Goal: Information Seeking & Learning: Learn about a topic

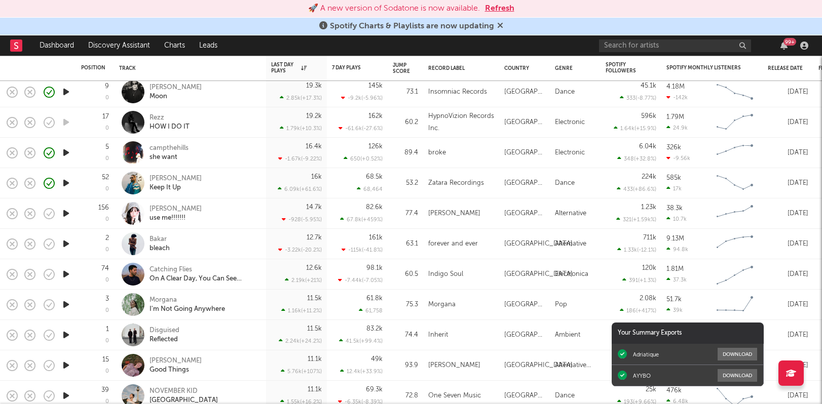
click at [500, 9] on button "Refresh" at bounding box center [499, 9] width 29 height 12
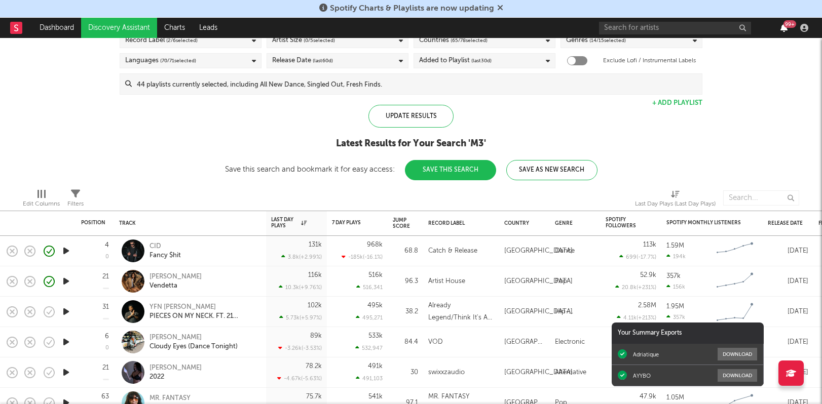
click at [782, 28] on icon "button" at bounding box center [783, 28] width 7 height 8
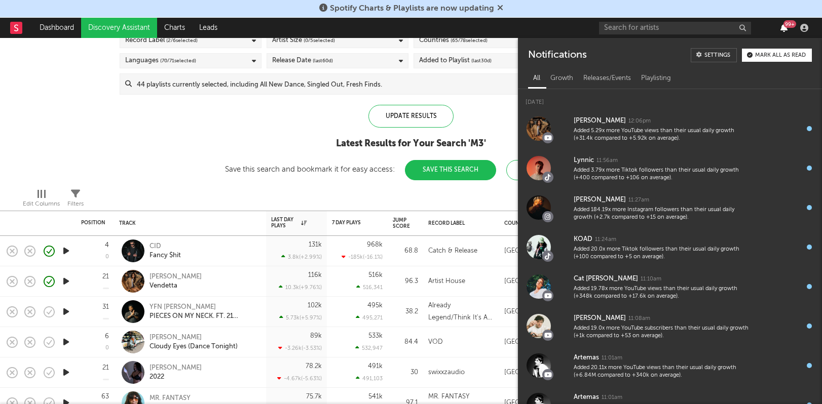
click at [782, 28] on icon "button" at bounding box center [783, 28] width 7 height 8
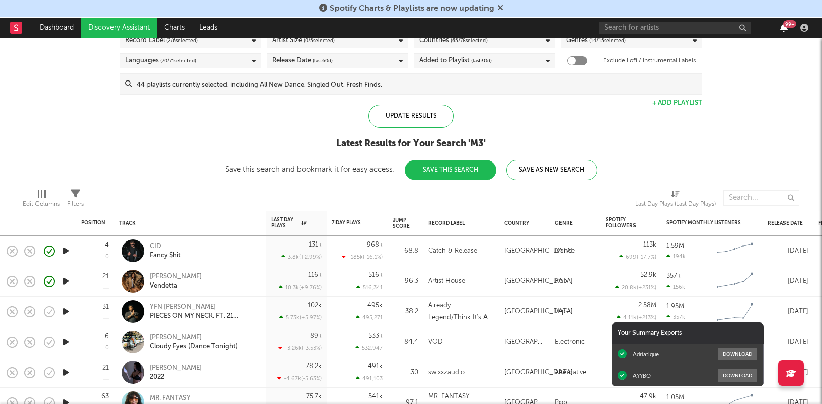
click at [782, 28] on icon "button" at bounding box center [783, 28] width 7 height 8
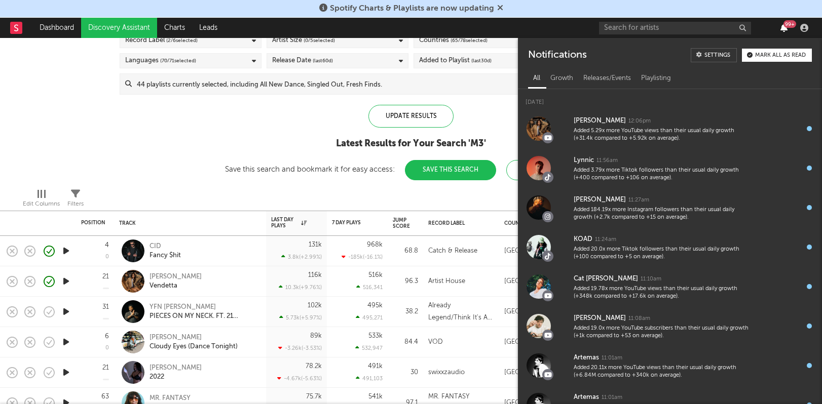
click at [782, 28] on icon "button" at bounding box center [783, 28] width 7 height 8
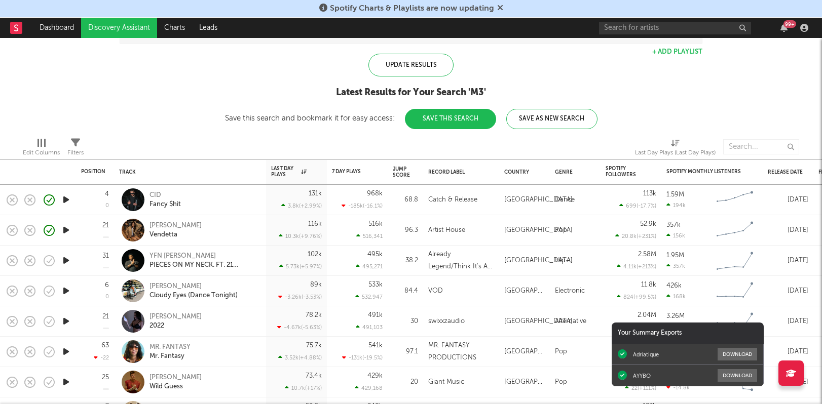
click at [67, 322] on icon "button" at bounding box center [66, 321] width 11 height 13
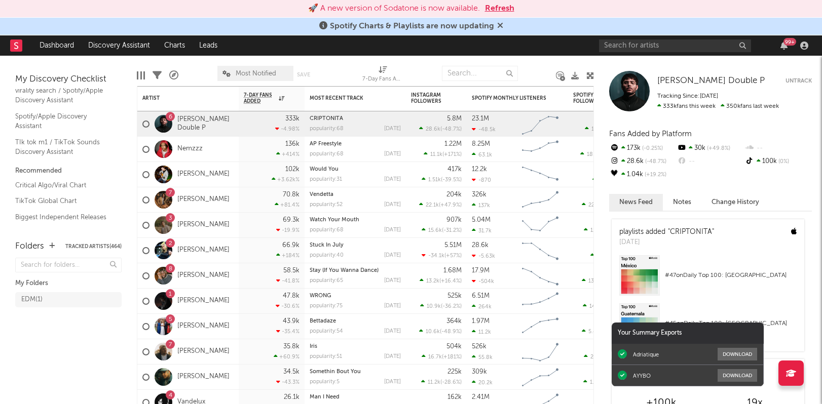
scroll to position [177, 0]
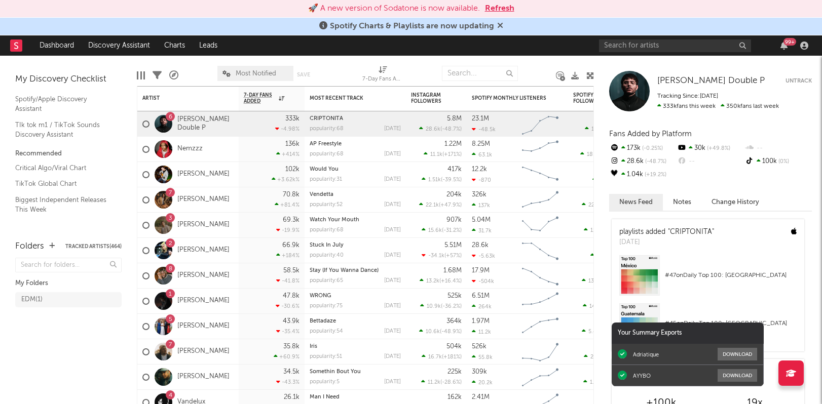
click at [67, 174] on div "Critical Algo/Viral Chart TikTok Global Chart Biggest Independent Releases This…" at bounding box center [68, 255] width 106 height 190
click at [66, 168] on link "Critical Algo/Viral Chart" at bounding box center [63, 168] width 96 height 11
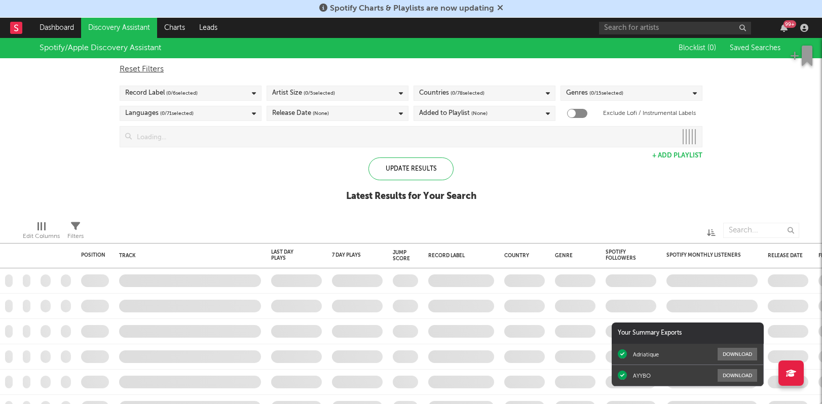
checkbox input "true"
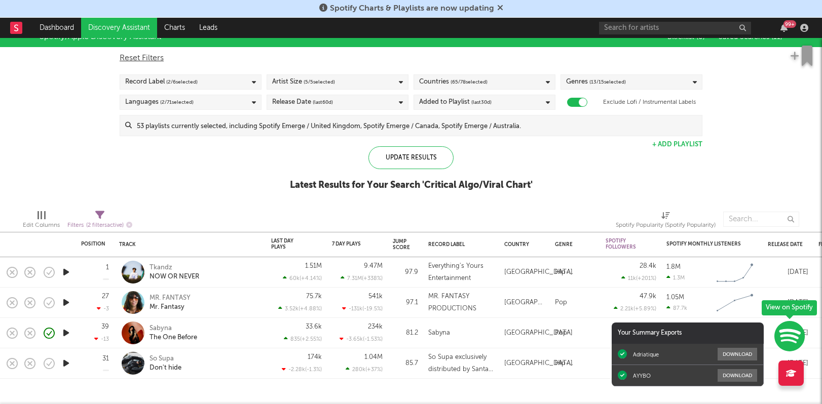
click at [68, 272] on icon "button" at bounding box center [66, 272] width 11 height 13
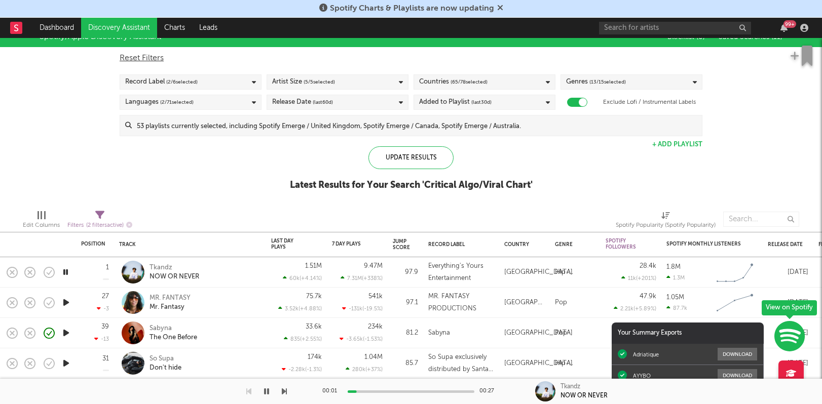
click at [63, 365] on icon "button" at bounding box center [66, 363] width 11 height 13
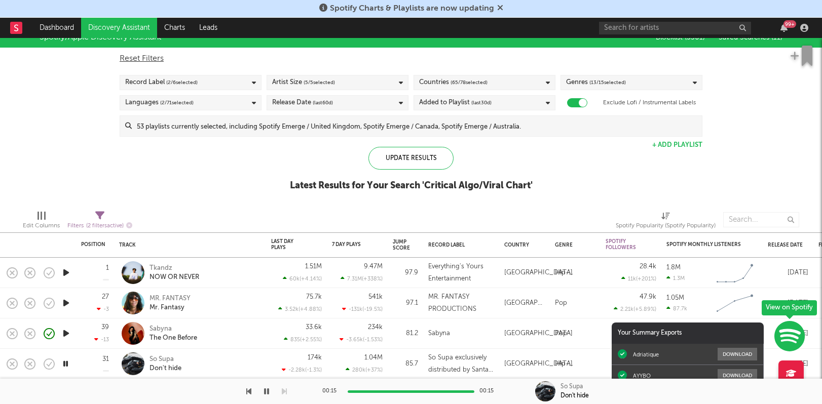
click at [767, 107] on div "Spotify/Apple Discovery Assistant Blocklist ( 3301 ) Saved Searches ( 11 ) Rese…" at bounding box center [411, 114] width 822 height 175
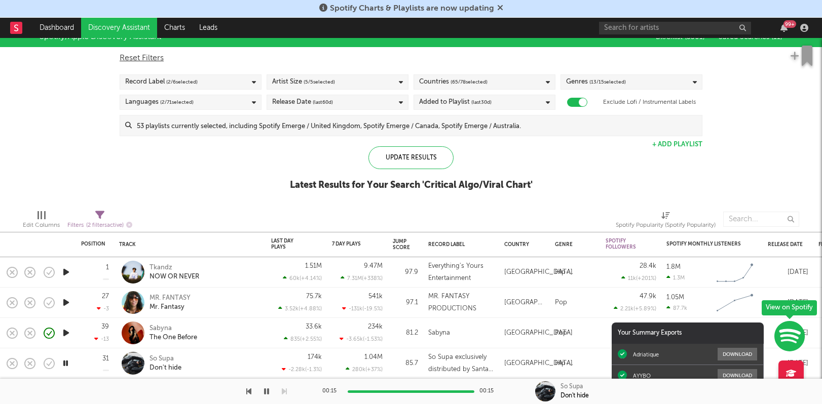
click at [119, 34] on link "Discovery Assistant" at bounding box center [119, 28] width 76 height 20
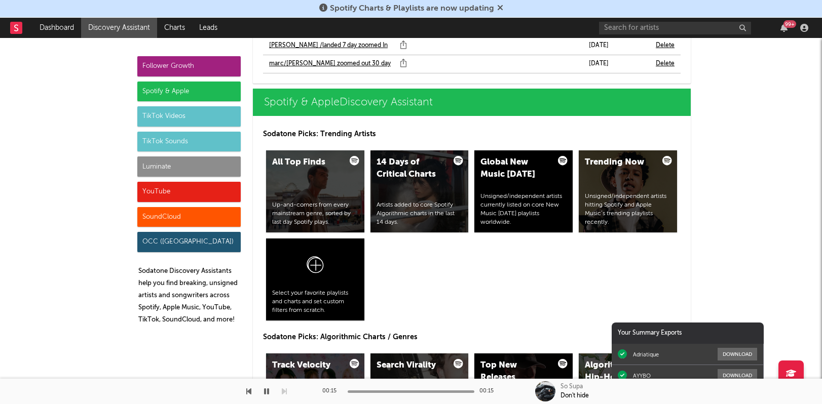
scroll to position [1134, 0]
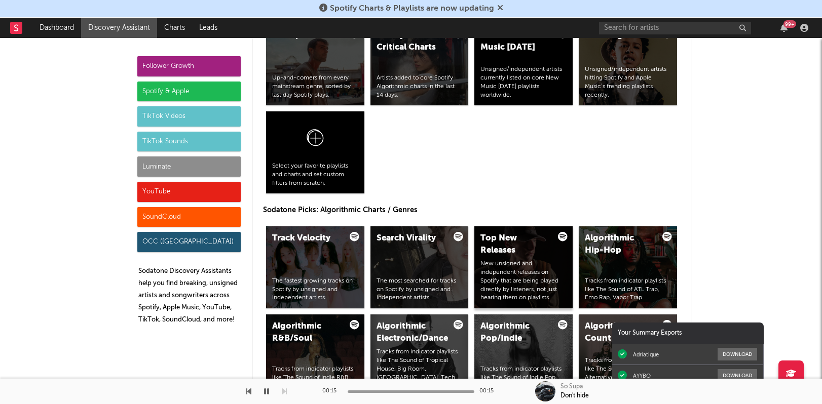
click at [525, 263] on div "New unsigned and independent releases on Spotify that are being played directly…" at bounding box center [523, 281] width 86 height 43
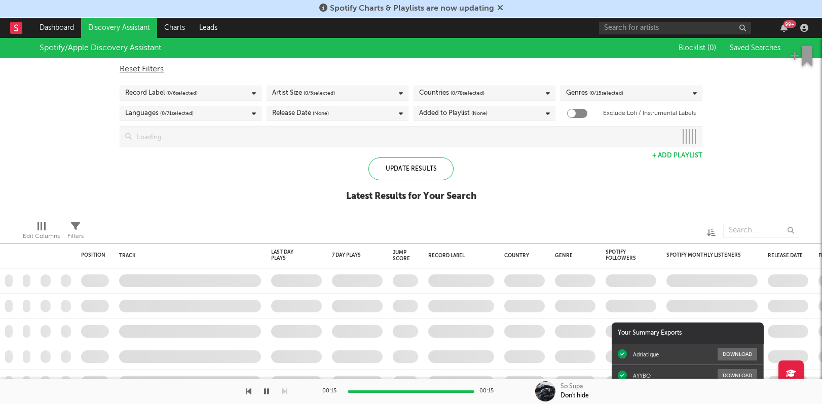
checkbox input "true"
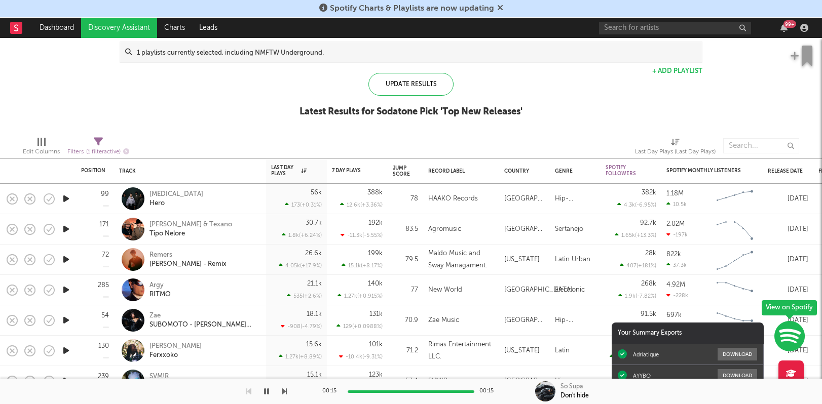
click at [65, 198] on icon "button" at bounding box center [66, 199] width 11 height 13
click at [15, 198] on icon "button" at bounding box center [12, 199] width 14 height 14
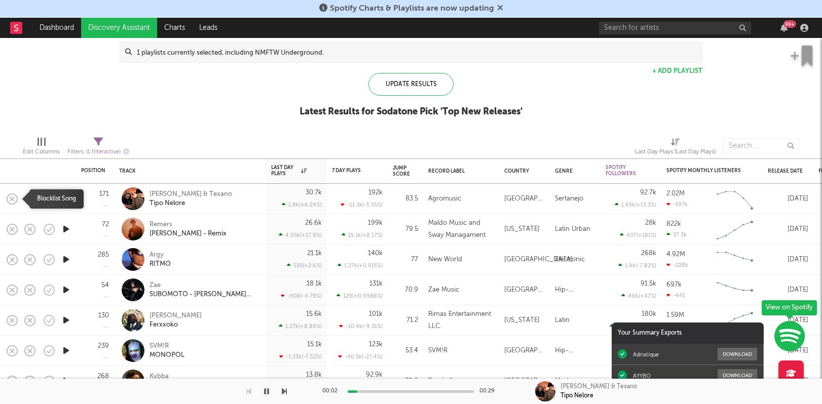
click at [15, 198] on icon "button" at bounding box center [12, 199] width 14 height 14
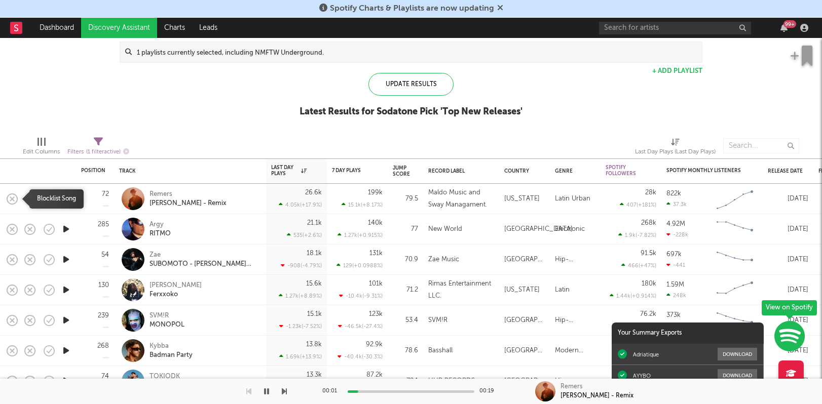
click at [15, 198] on icon "button" at bounding box center [12, 199] width 14 height 14
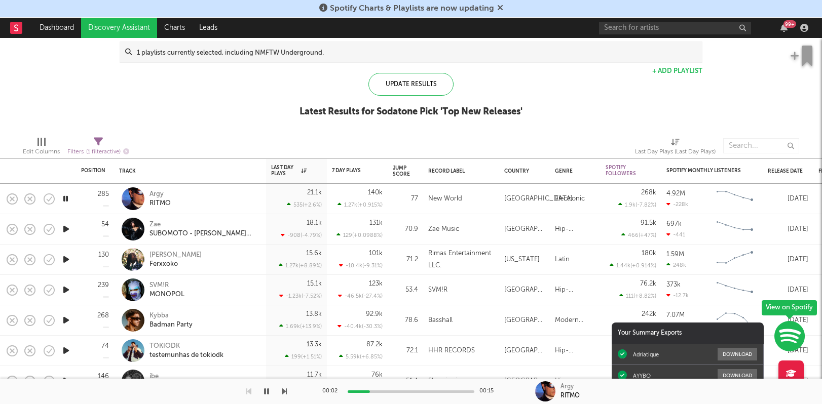
click at [69, 225] on icon "button" at bounding box center [66, 229] width 11 height 13
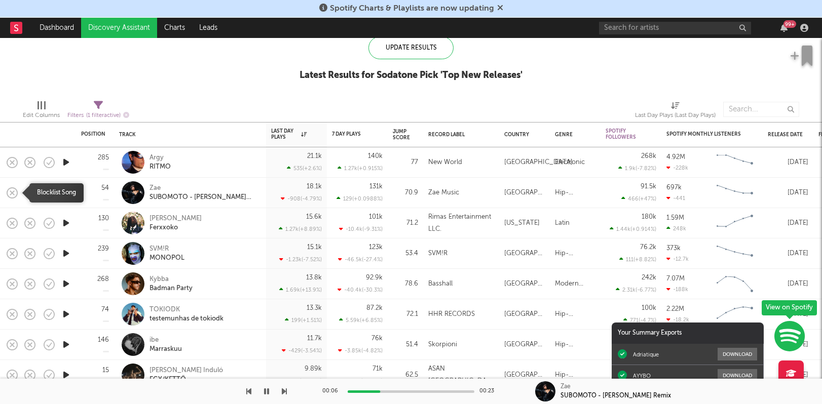
click at [13, 196] on icon "button" at bounding box center [12, 193] width 14 height 14
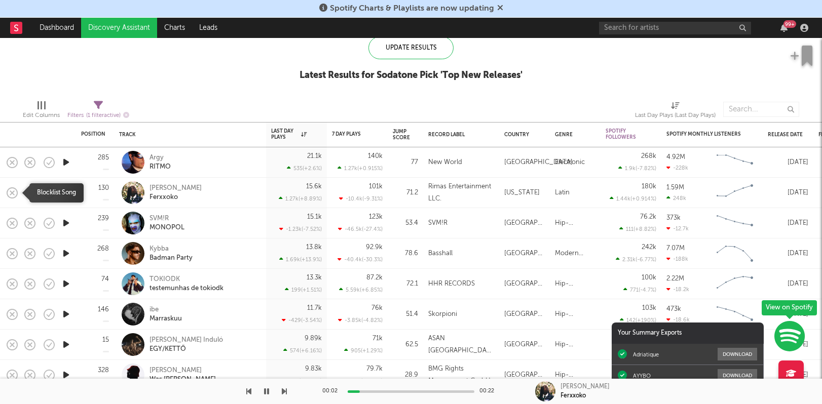
click at [13, 196] on icon "button" at bounding box center [12, 193] width 14 height 14
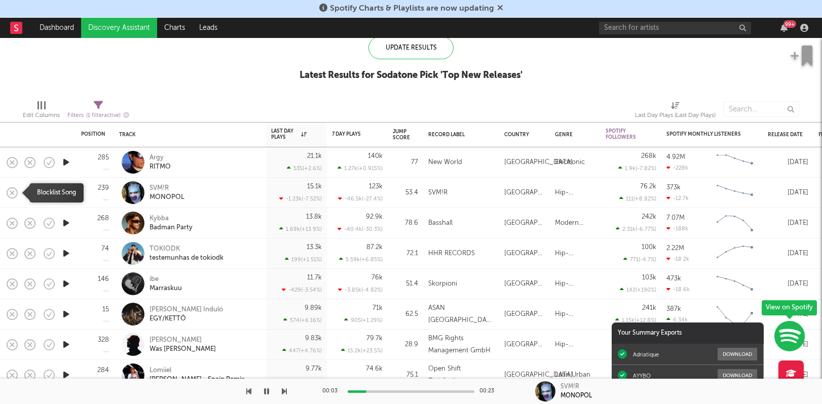
click at [13, 196] on icon "button" at bounding box center [12, 193] width 14 height 14
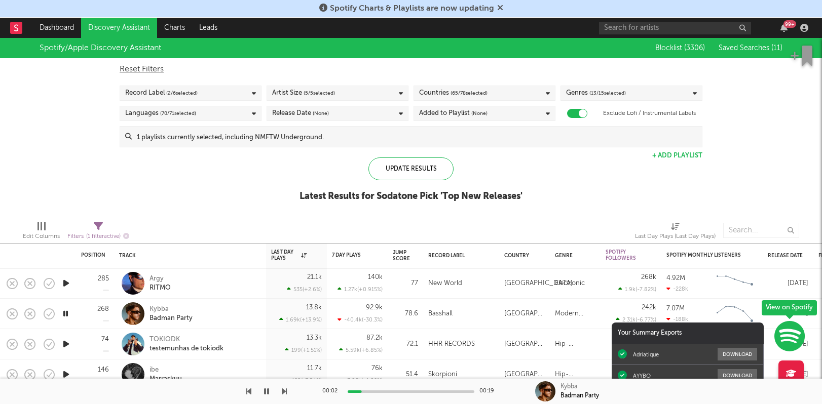
click at [220, 108] on div "Languages ( 70 / 71 selected)" at bounding box center [191, 113] width 142 height 15
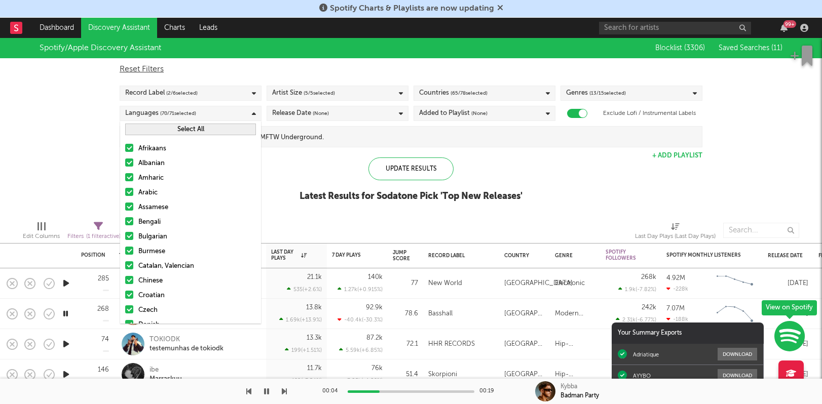
click at [182, 132] on button "Select All" at bounding box center [190, 130] width 131 height 12
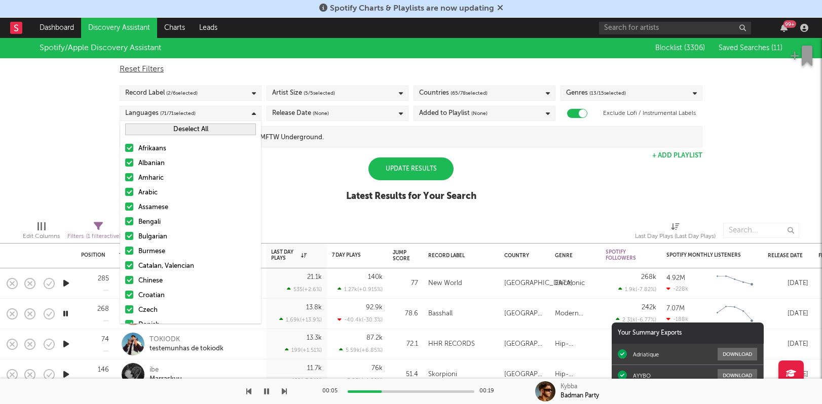
click at [182, 132] on button "Deselect All" at bounding box center [190, 130] width 131 height 12
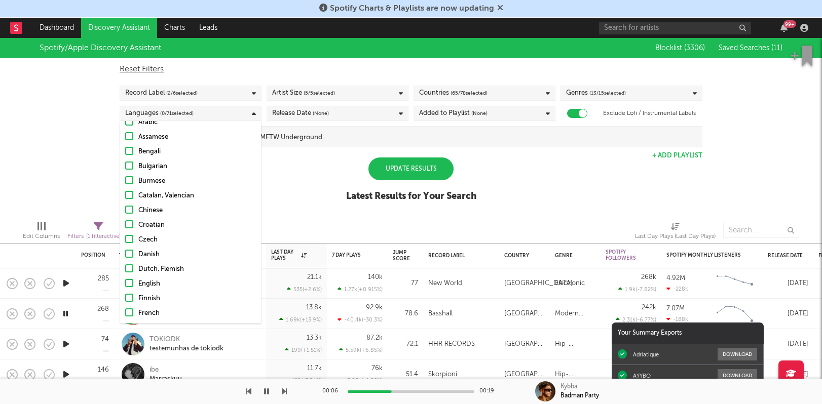
scroll to position [155, 0]
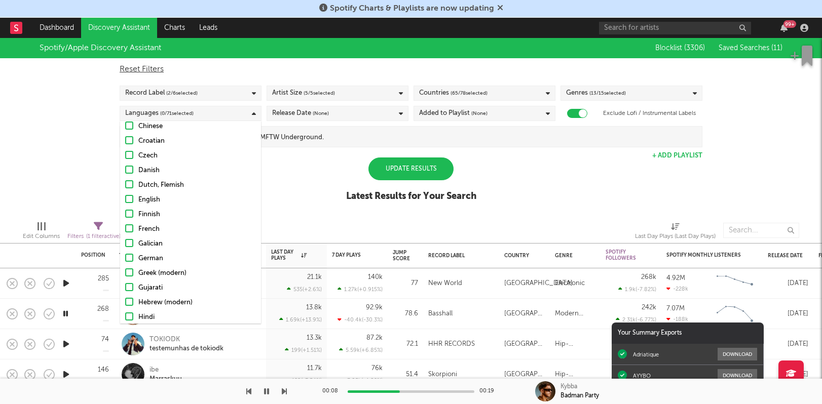
click at [127, 201] on div at bounding box center [129, 199] width 8 height 8
click at [125, 201] on input "English" at bounding box center [125, 200] width 0 height 12
click at [399, 163] on div "Update Results" at bounding box center [410, 169] width 85 height 23
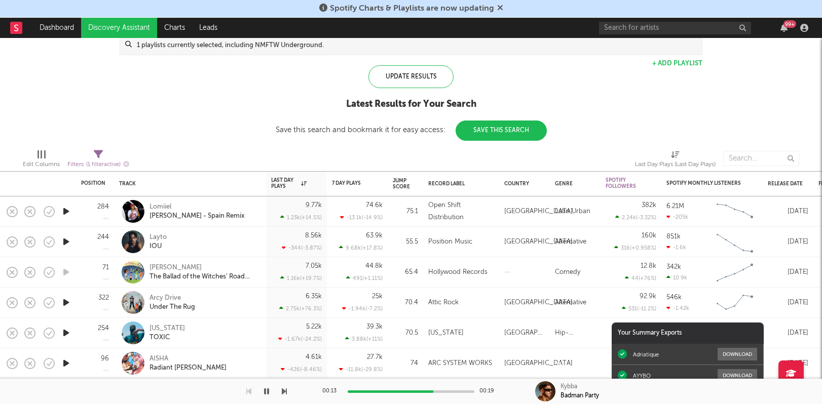
click at [66, 213] on icon "button" at bounding box center [66, 211] width 11 height 13
click at [65, 240] on icon "button" at bounding box center [66, 242] width 11 height 13
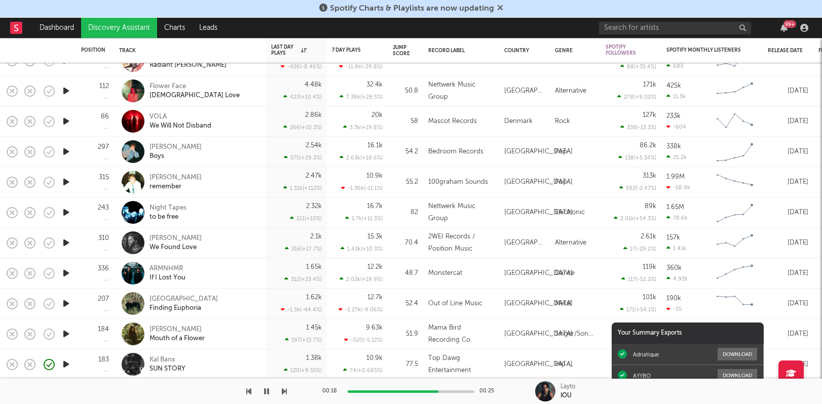
drag, startPoint x: 67, startPoint y: 213, endPoint x: 72, endPoint y: 274, distance: 61.0
click at [72, 274] on div "284 Lomiiel HAY LUPITA - Spain Remix 9.77k 1.23k ( +14.5 % ) 74.6k -13.1k ( -14…" at bounding box center [524, 191] width 1049 height 1097
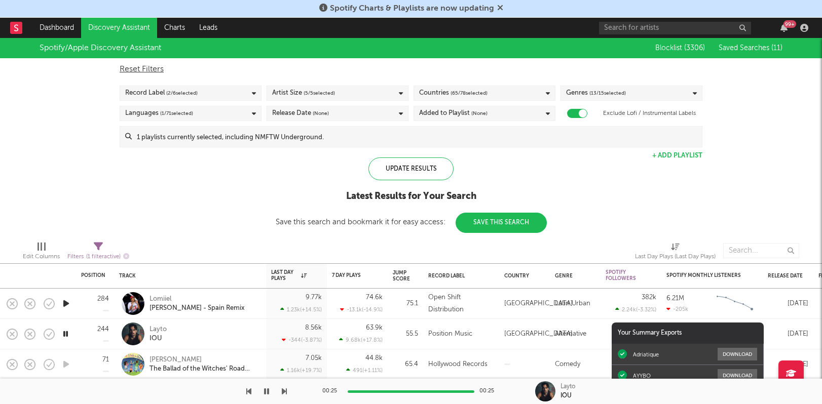
click at [66, 302] on icon "button" at bounding box center [66, 303] width 11 height 13
click at [66, 302] on icon "button" at bounding box center [66, 303] width 10 height 13
